Goal: Task Accomplishment & Management: Manage account settings

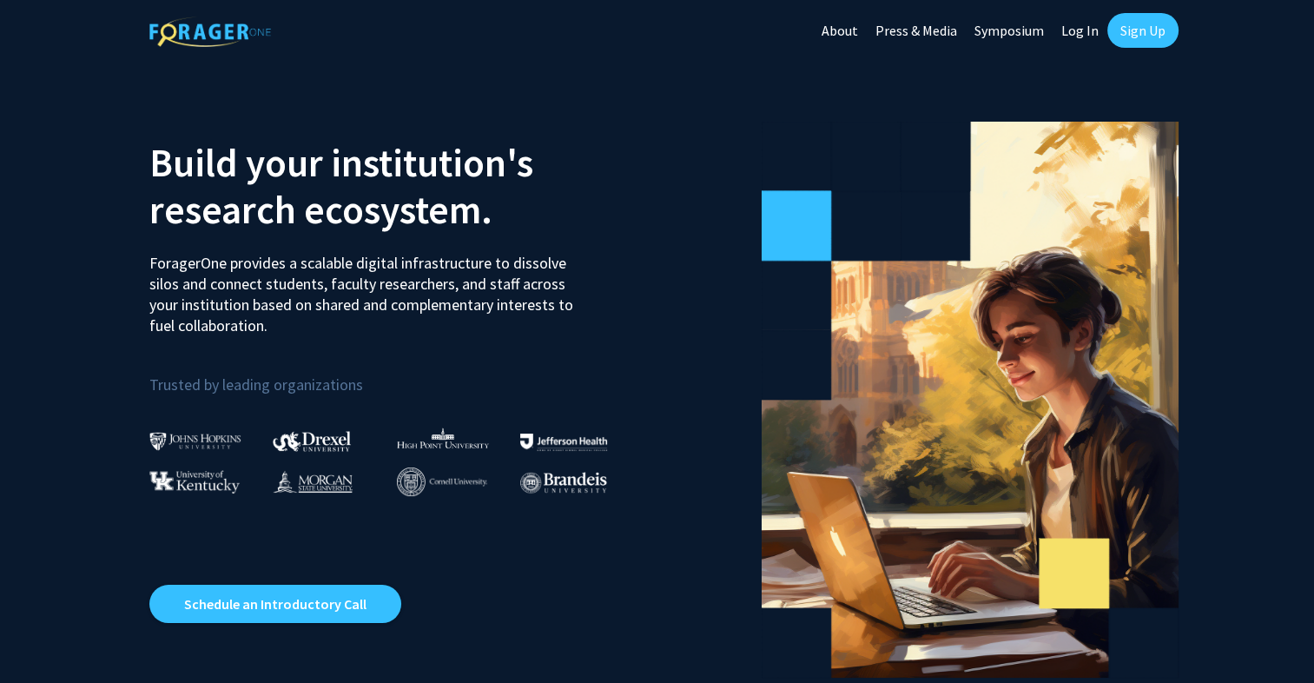
click at [1086, 30] on link "Log In" at bounding box center [1080, 30] width 55 height 61
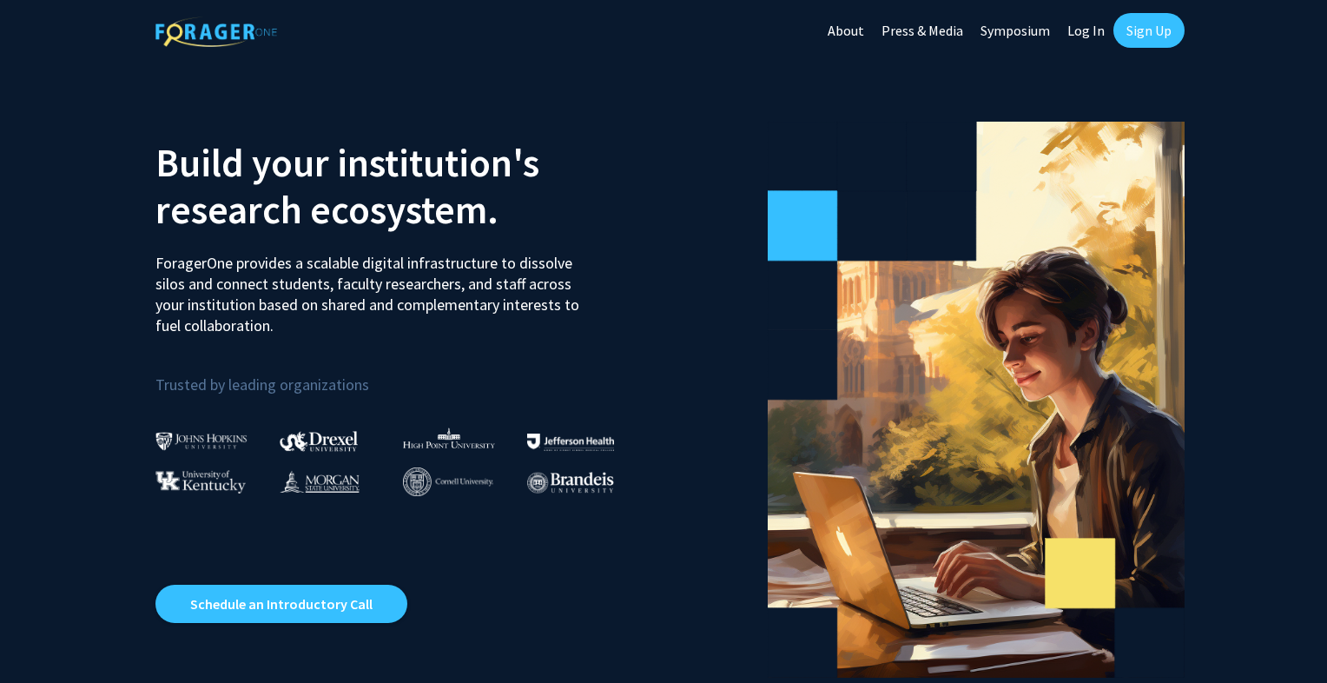
select select
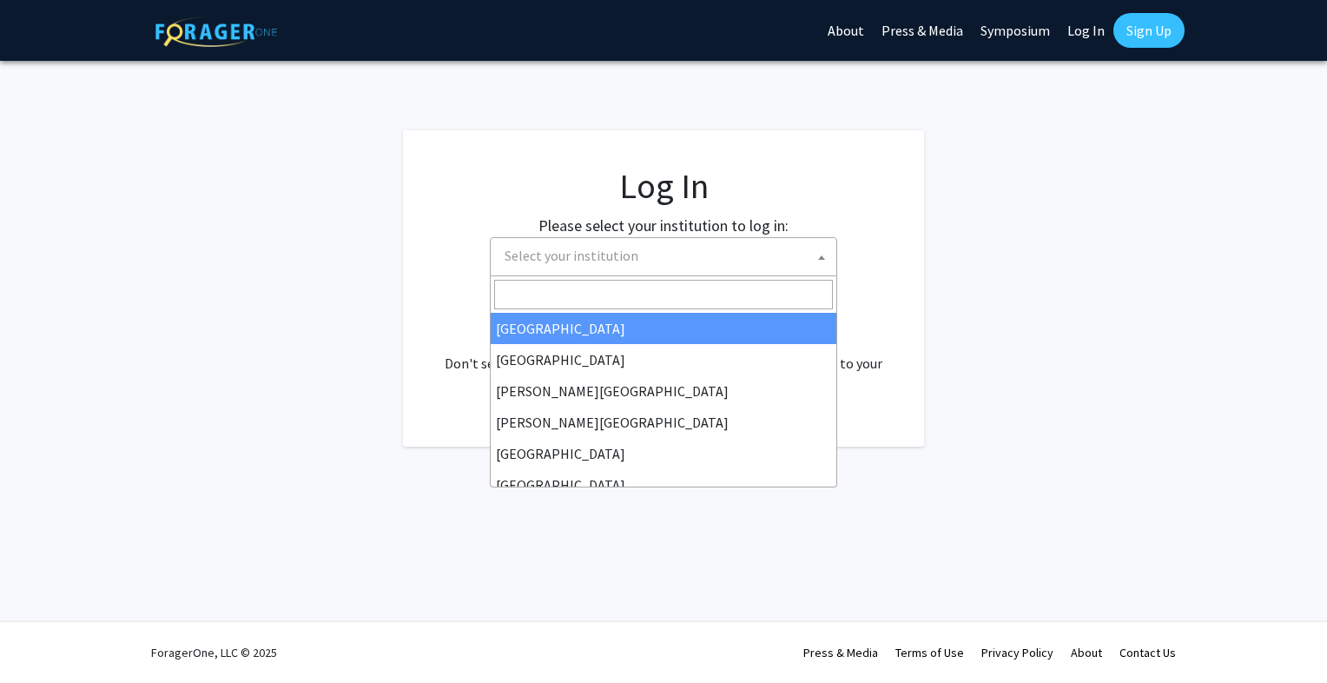
click at [730, 271] on span "Select your institution" at bounding box center [667, 256] width 339 height 36
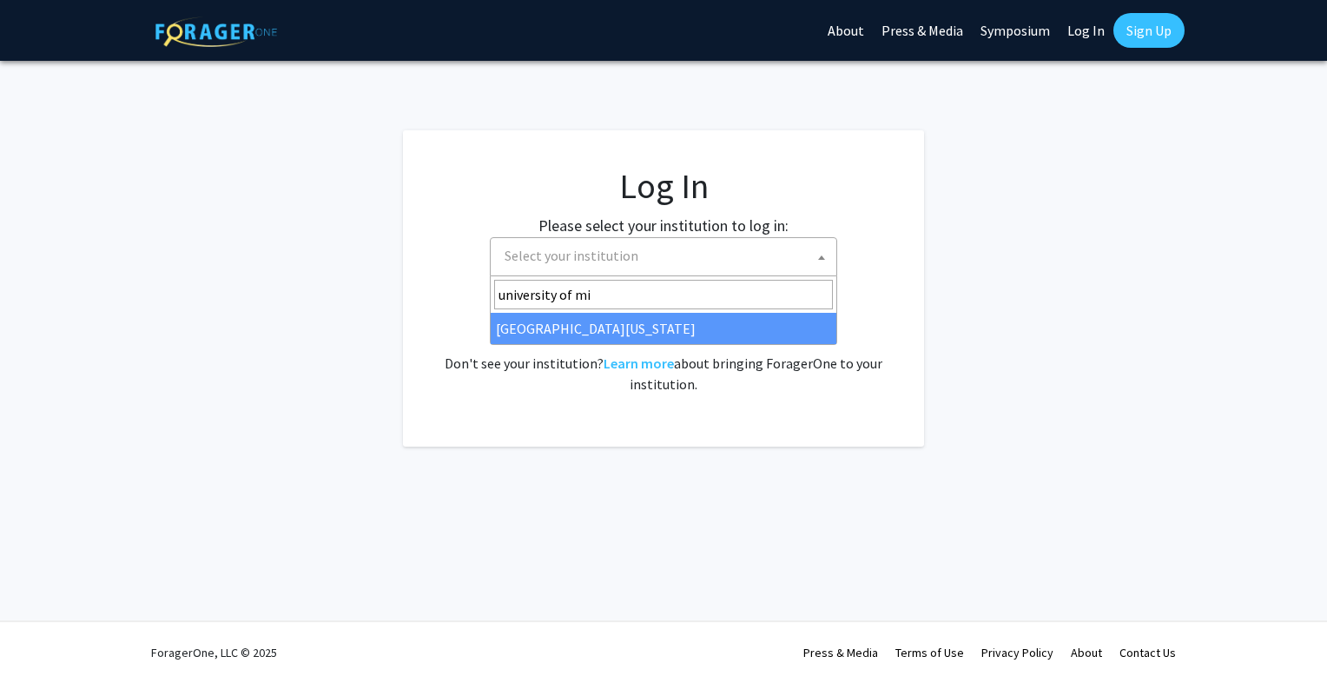
type input "university of mi"
select select "33"
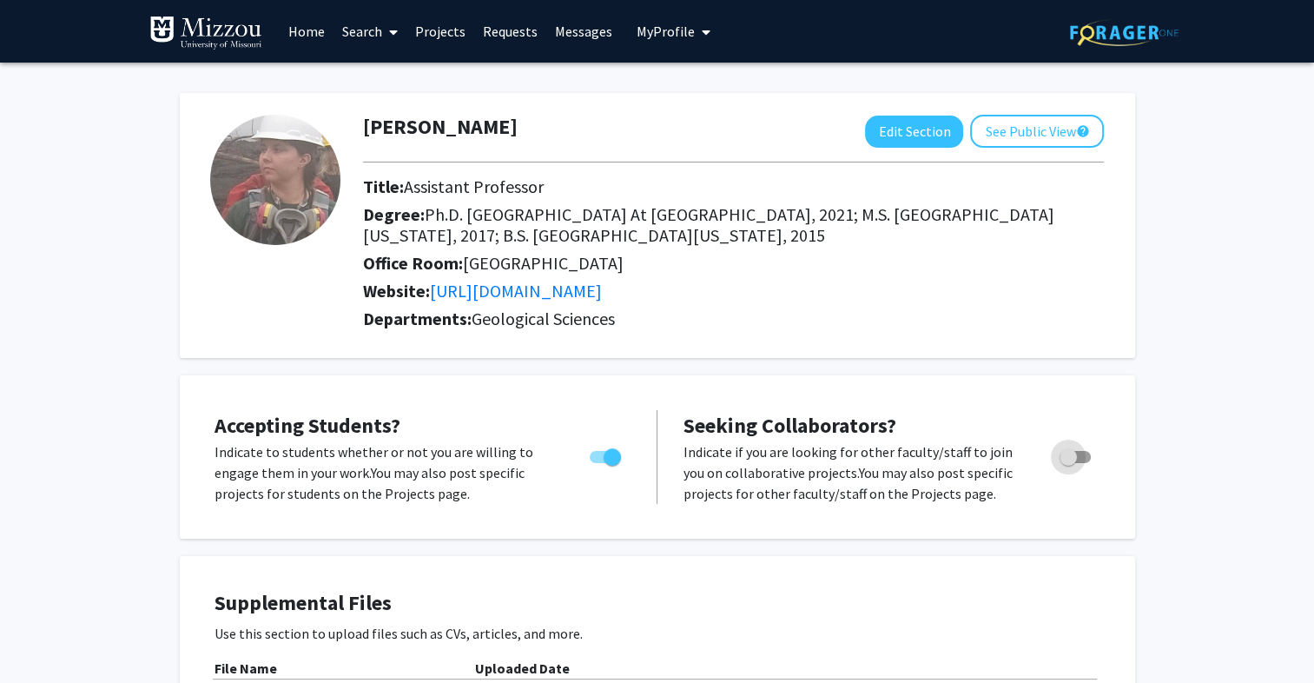
click at [1086, 457] on span "Toggle" at bounding box center [1074, 457] width 31 height 12
click at [1068, 463] on input "Toggle" at bounding box center [1067, 463] width 1 height 1
checkbox input "true"
click at [1049, 137] on button "See Public View help" at bounding box center [1037, 131] width 134 height 33
